Goal: Use online tool/utility: Utilize a website feature to perform a specific function

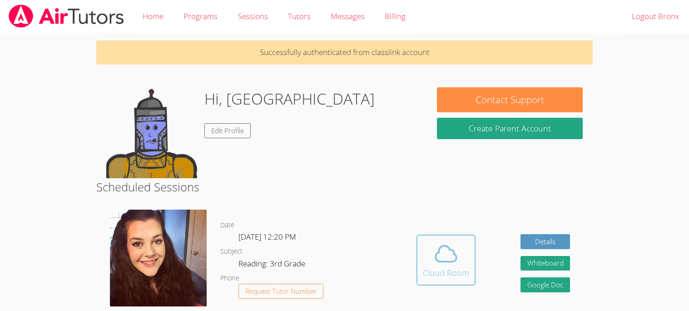
click at [443, 273] on div "Cloud Room" at bounding box center [446, 272] width 46 height 13
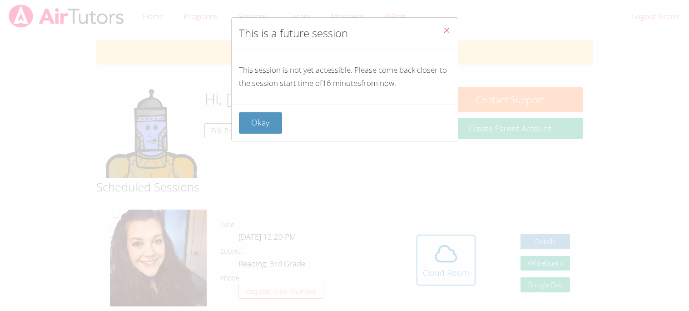
click at [449, 31] on icon "Close" at bounding box center [447, 30] width 8 height 8
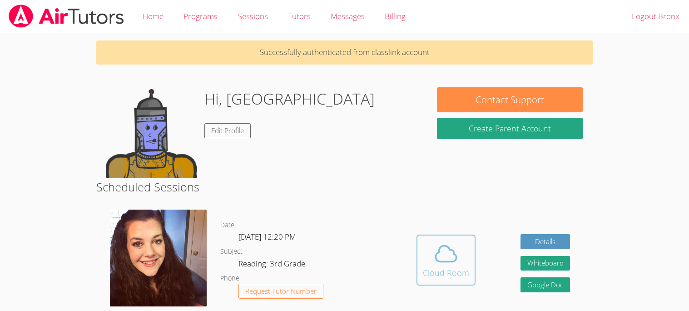
click at [446, 268] on div "Cloud Room" at bounding box center [446, 272] width 46 height 13
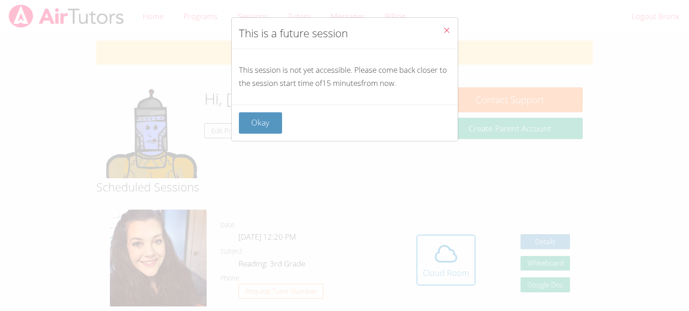
click at [443, 30] on icon "Close" at bounding box center [447, 30] width 8 height 8
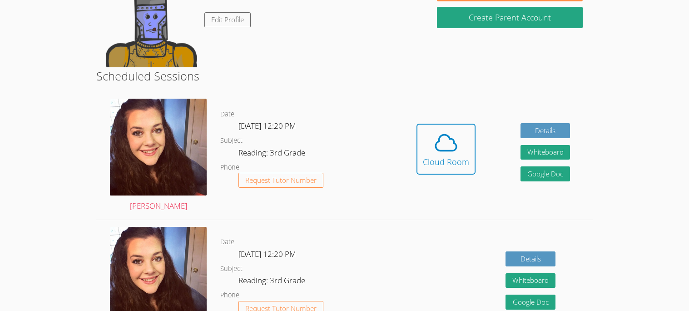
scroll to position [109, 0]
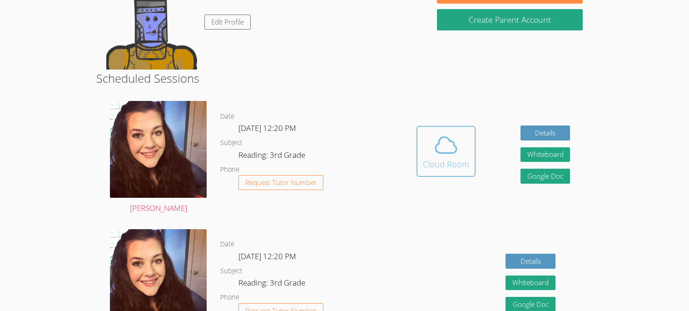
click at [441, 127] on button "Cloud Room" at bounding box center [445, 151] width 59 height 51
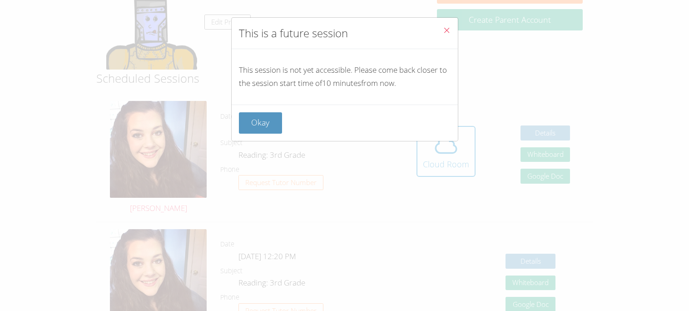
click at [446, 35] on span "Close" at bounding box center [447, 31] width 8 height 10
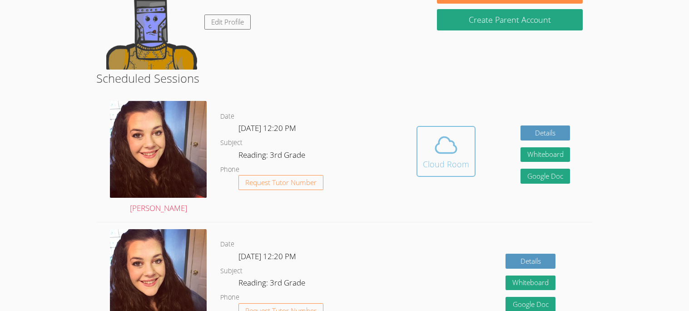
click at [444, 142] on icon at bounding box center [445, 144] width 25 height 25
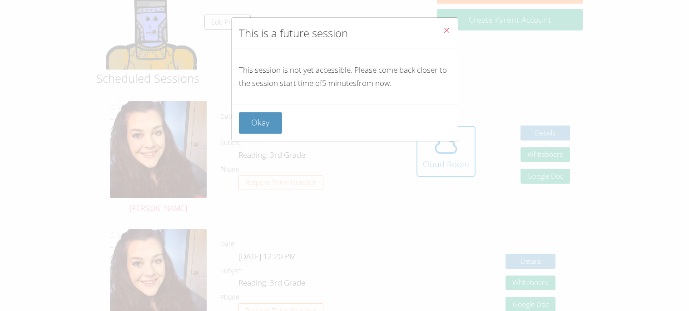
click at [443, 30] on icon "Close" at bounding box center [447, 30] width 8 height 8
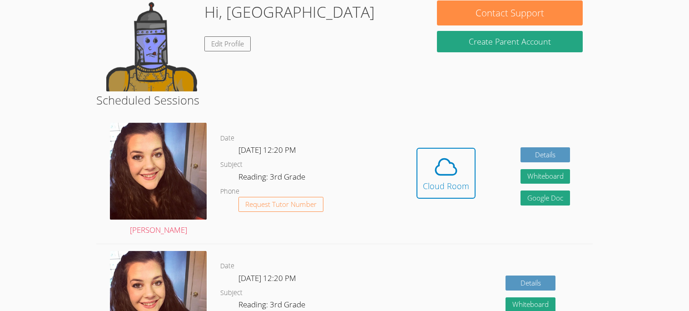
scroll to position [71, 0]
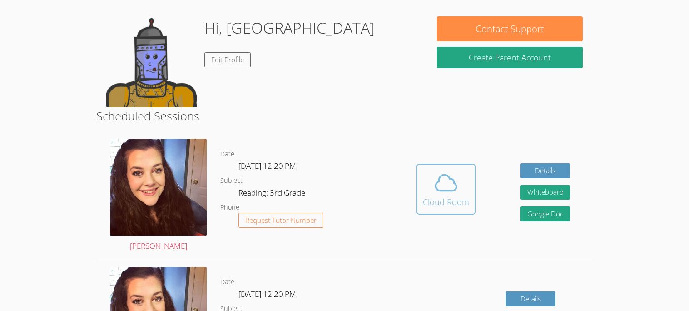
click at [457, 192] on icon at bounding box center [445, 182] width 25 height 25
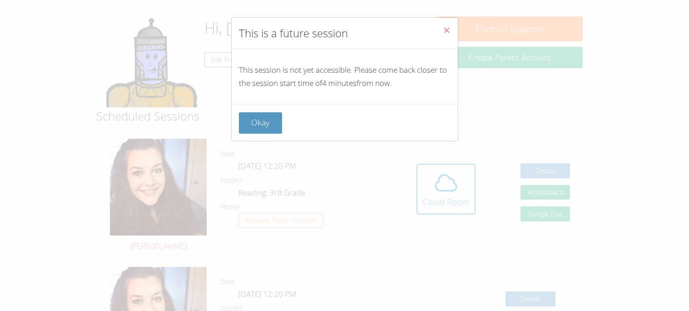
click at [441, 24] on button "Close" at bounding box center [447, 32] width 22 height 28
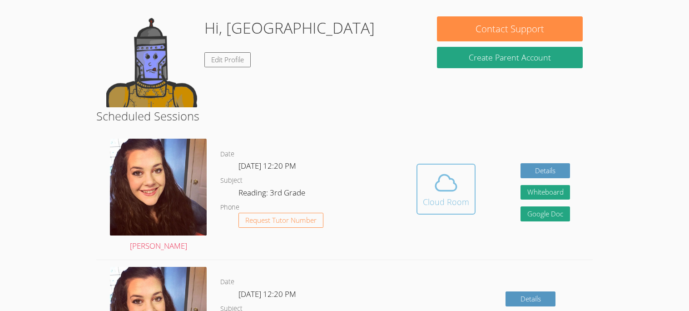
click at [421, 207] on button "Cloud Room" at bounding box center [445, 189] width 59 height 51
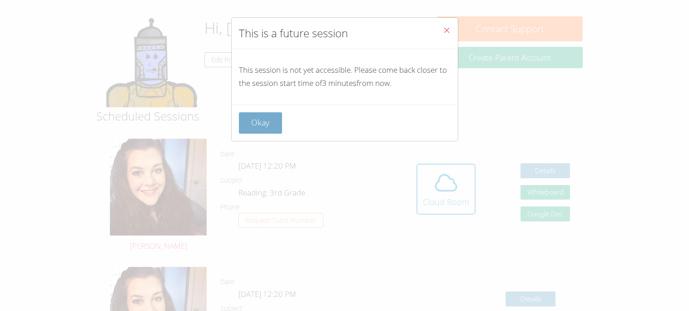
click at [272, 123] on button "Okay" at bounding box center [261, 122] width 44 height 21
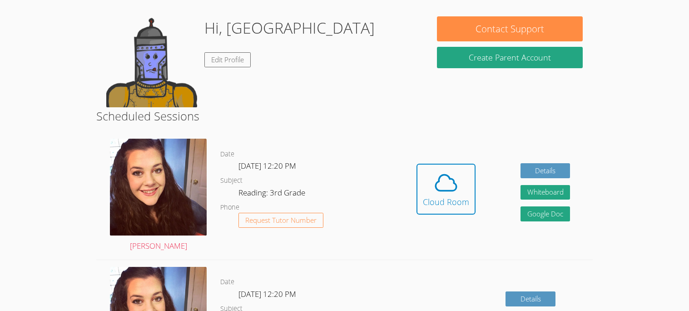
click at [412, 189] on div "Hidden Cloud Room Details Whiteboard Hidden Google Doc" at bounding box center [493, 196] width 198 height 128
click at [419, 191] on button "Cloud Room" at bounding box center [445, 189] width 59 height 51
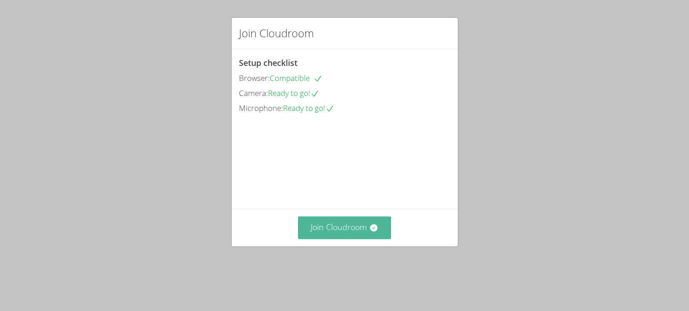
click at [373, 232] on icon at bounding box center [373, 227] width 9 height 9
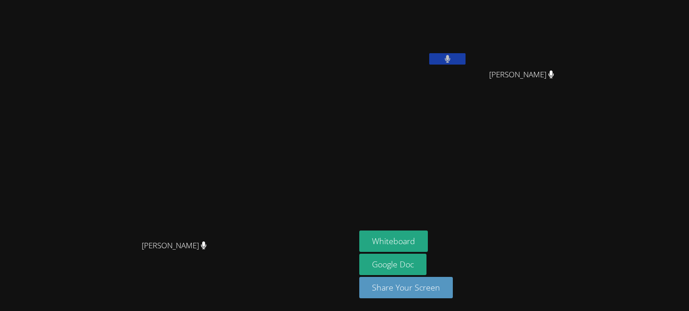
click at [246, 235] on video at bounding box center [178, 137] width 136 height 196
click at [428, 243] on button "Whiteboard" at bounding box center [393, 240] width 69 height 21
